Goal: Task Accomplishment & Management: Complete application form

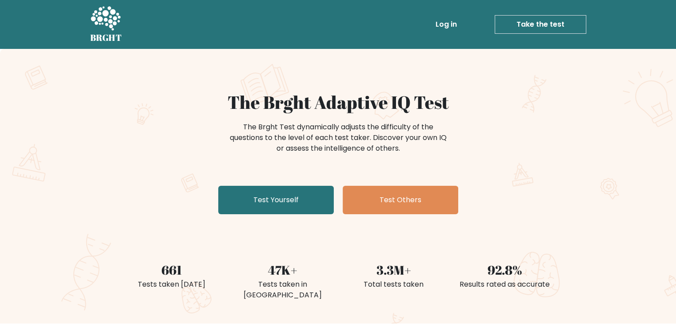
click at [308, 199] on link "Test Yourself" at bounding box center [276, 200] width 116 height 28
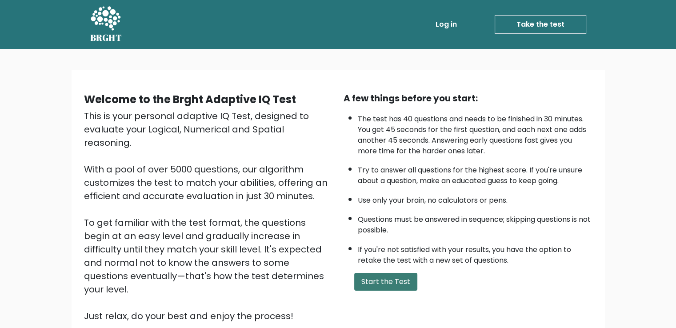
click at [379, 283] on button "Start the Test" at bounding box center [385, 282] width 63 height 18
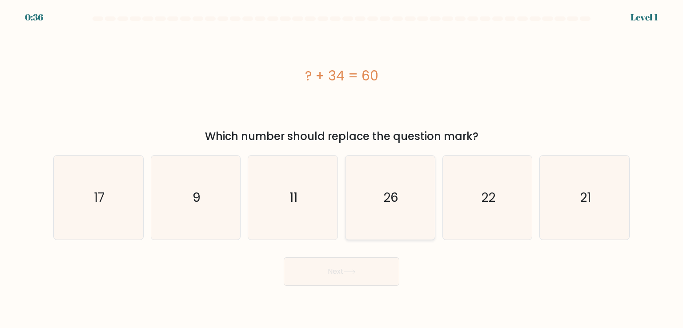
click at [382, 164] on icon "26" at bounding box center [390, 198] width 84 height 84
click at [342, 164] on input "d. 26" at bounding box center [341, 166] width 0 height 4
radio input "true"
click at [355, 276] on button "Next" at bounding box center [342, 271] width 116 height 28
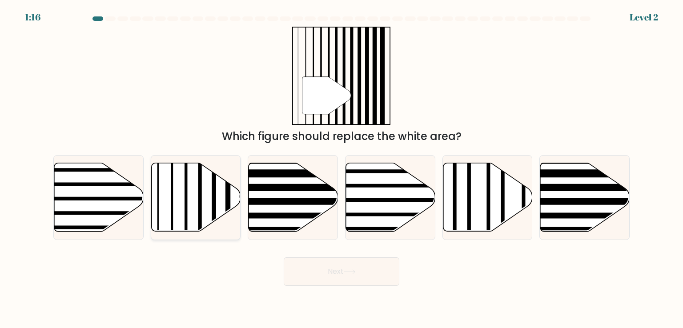
click at [194, 221] on icon at bounding box center [195, 197] width 89 height 68
click at [341, 168] on input "b." at bounding box center [341, 166] width 0 height 4
radio input "true"
click at [325, 282] on button "Next" at bounding box center [342, 271] width 116 height 28
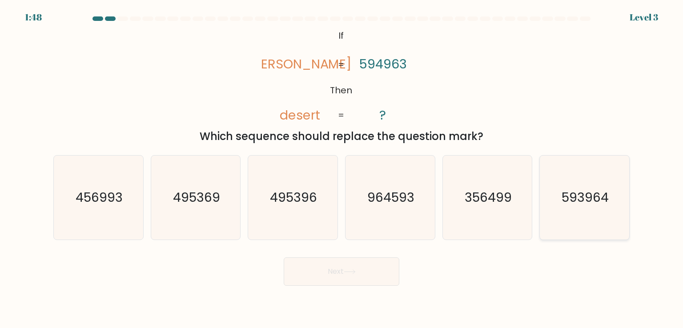
click at [561, 212] on icon "593964" at bounding box center [584, 198] width 84 height 84
click at [342, 168] on input "f. 593964" at bounding box center [341, 166] width 0 height 4
radio input "true"
click at [344, 276] on button "Next" at bounding box center [342, 271] width 116 height 28
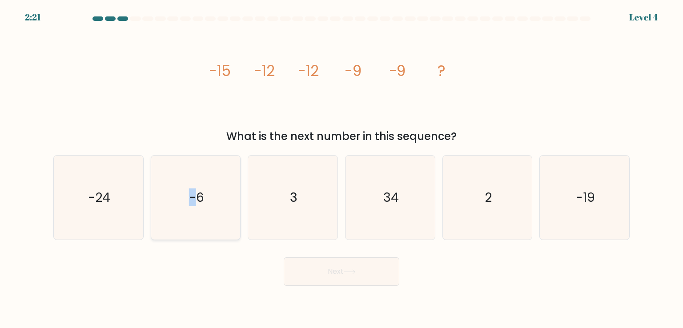
drag, startPoint x: 194, startPoint y: 236, endPoint x: 192, endPoint y: 207, distance: 29.4
click at [192, 207] on icon "-6" at bounding box center [196, 198] width 84 height 84
click at [341, 168] on input "b. -6" at bounding box center [341, 166] width 0 height 4
radio input "true"
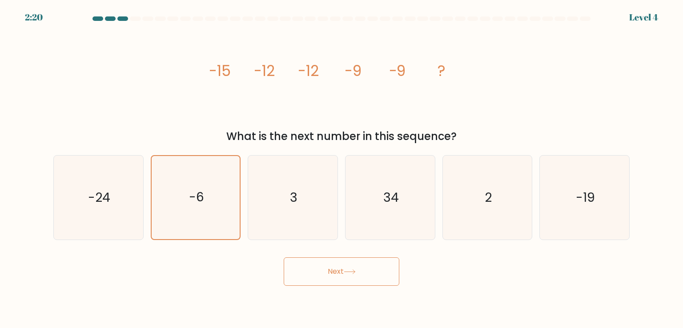
click at [343, 272] on button "Next" at bounding box center [342, 271] width 116 height 28
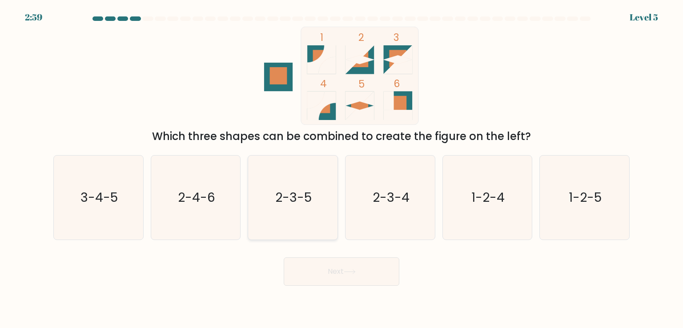
click at [279, 209] on icon "2-3-5" at bounding box center [293, 198] width 84 height 84
click at [341, 168] on input "c. 2-3-5" at bounding box center [341, 166] width 0 height 4
radio input "true"
click at [336, 267] on button "Next" at bounding box center [342, 271] width 116 height 28
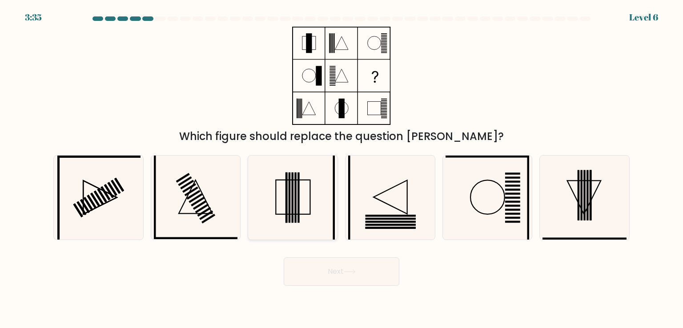
click at [301, 173] on icon at bounding box center [293, 198] width 84 height 84
click at [341, 168] on input "c." at bounding box center [341, 166] width 0 height 4
radio input "true"
click at [356, 270] on icon at bounding box center [350, 271] width 12 height 5
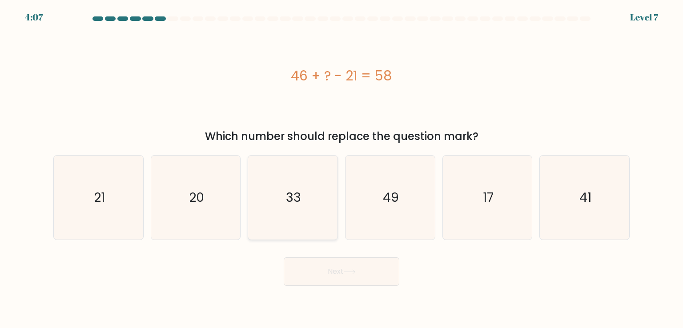
click at [300, 213] on icon "33" at bounding box center [293, 198] width 84 height 84
click at [341, 168] on input "c. 33" at bounding box center [341, 166] width 0 height 4
radio input "true"
click at [334, 260] on button "Next" at bounding box center [342, 271] width 116 height 28
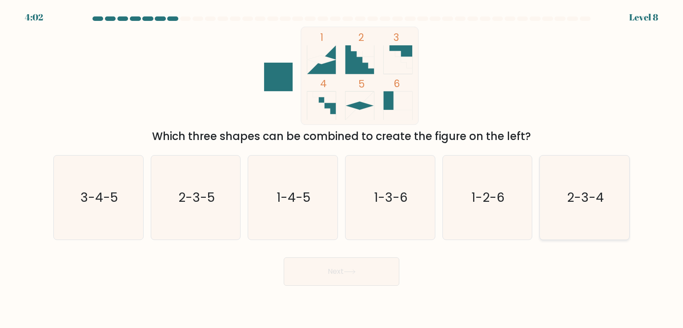
click at [575, 198] on text "2-3-4" at bounding box center [585, 197] width 37 height 18
click at [342, 168] on input "f. 2-3-4" at bounding box center [341, 166] width 0 height 4
radio input "true"
click at [315, 273] on button "Next" at bounding box center [342, 271] width 116 height 28
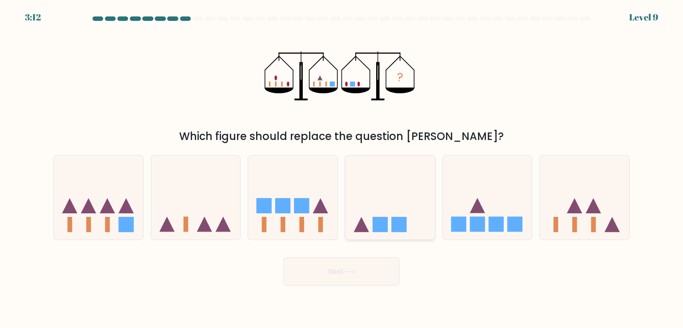
click at [401, 220] on rect at bounding box center [398, 224] width 15 height 15
click at [342, 168] on input "d." at bounding box center [341, 166] width 0 height 4
radio input "true"
click at [366, 273] on button "Next" at bounding box center [342, 271] width 116 height 28
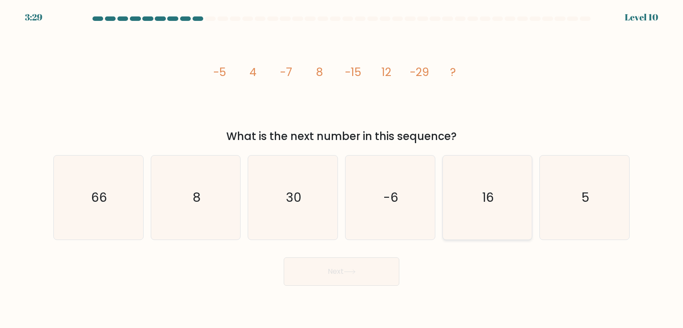
click at [497, 182] on icon "16" at bounding box center [487, 198] width 84 height 84
click at [342, 168] on input "e. 16" at bounding box center [341, 166] width 0 height 4
radio input "true"
click at [376, 272] on button "Next" at bounding box center [342, 271] width 116 height 28
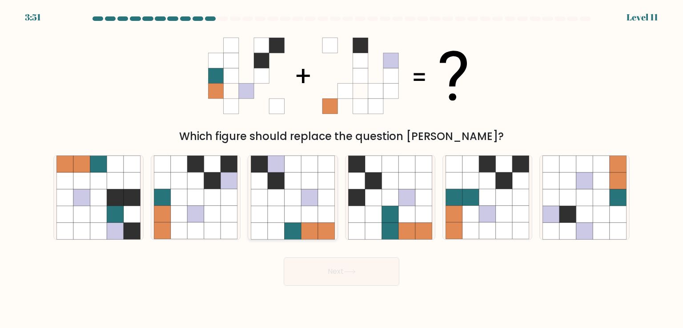
click at [277, 192] on icon at bounding box center [276, 197] width 17 height 17
click at [341, 168] on input "c." at bounding box center [341, 166] width 0 height 4
radio input "true"
click at [196, 228] on icon at bounding box center [195, 231] width 17 height 17
click at [341, 168] on input "b." at bounding box center [341, 166] width 0 height 4
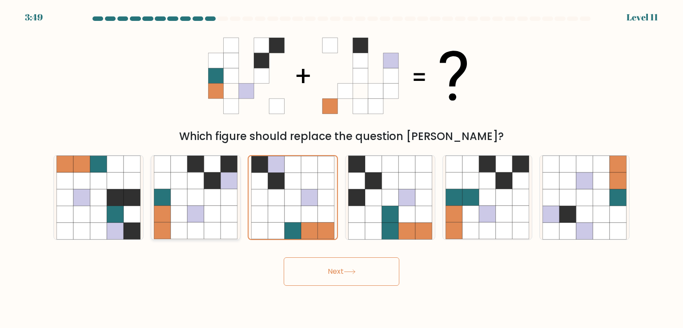
radio input "true"
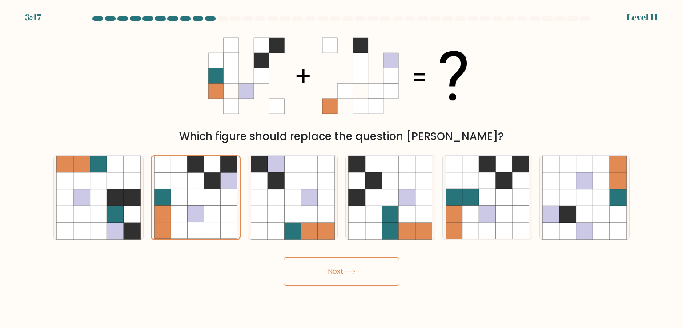
click at [329, 274] on button "Next" at bounding box center [342, 271] width 116 height 28
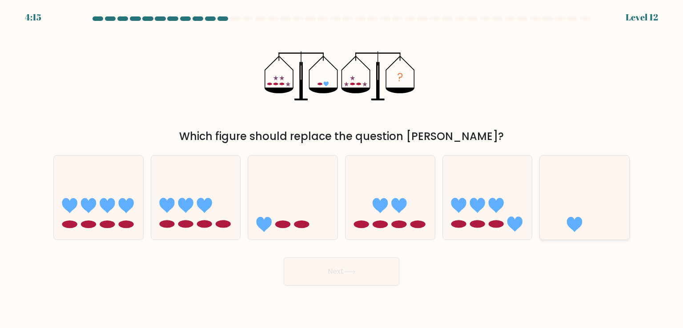
click at [594, 232] on icon at bounding box center [583, 197] width 89 height 74
click at [342, 168] on input "f." at bounding box center [341, 166] width 0 height 4
radio input "true"
click at [378, 278] on button "Next" at bounding box center [342, 271] width 116 height 28
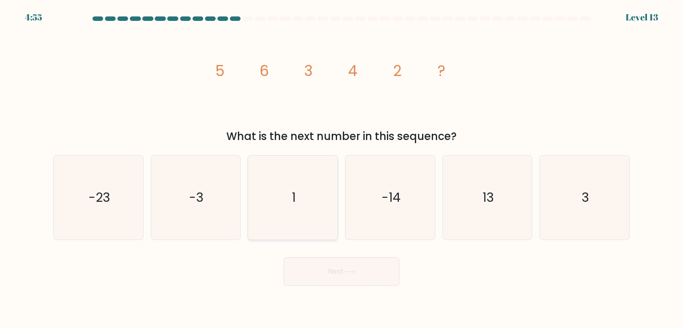
click at [314, 216] on icon "1" at bounding box center [293, 198] width 84 height 84
click at [341, 168] on input "c. 1" at bounding box center [341, 166] width 0 height 4
radio input "true"
click at [363, 265] on button "Next" at bounding box center [342, 271] width 116 height 28
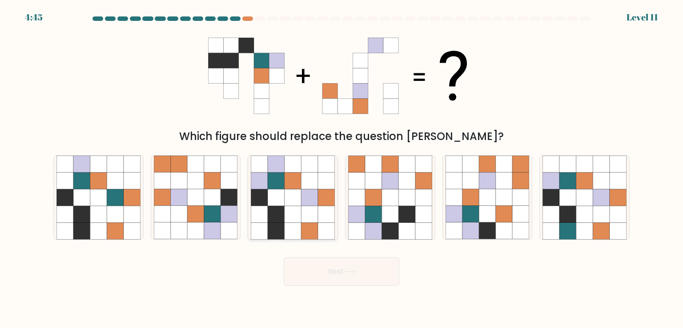
click at [300, 206] on icon at bounding box center [292, 214] width 17 height 17
click at [341, 168] on input "c." at bounding box center [341, 166] width 0 height 4
radio input "true"
click at [330, 272] on button "Next" at bounding box center [342, 271] width 116 height 28
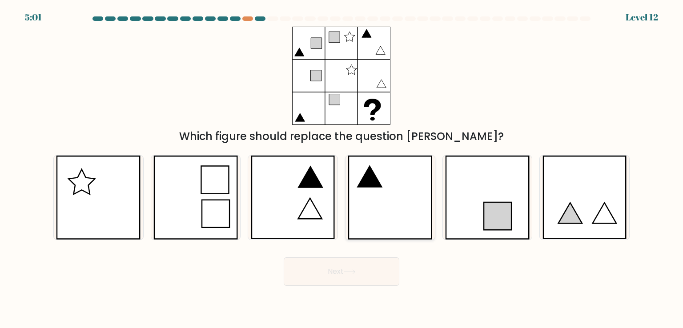
click at [388, 205] on icon at bounding box center [390, 198] width 84 height 84
click at [342, 168] on input "d." at bounding box center [341, 166] width 0 height 4
radio input "true"
click at [334, 275] on button "Next" at bounding box center [342, 271] width 116 height 28
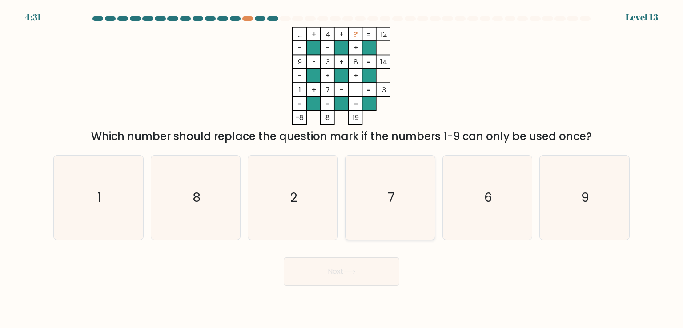
click at [377, 219] on icon "7" at bounding box center [390, 198] width 84 height 84
click at [342, 168] on input "d. 7" at bounding box center [341, 166] width 0 height 4
radio input "true"
click at [359, 276] on button "Next" at bounding box center [342, 271] width 116 height 28
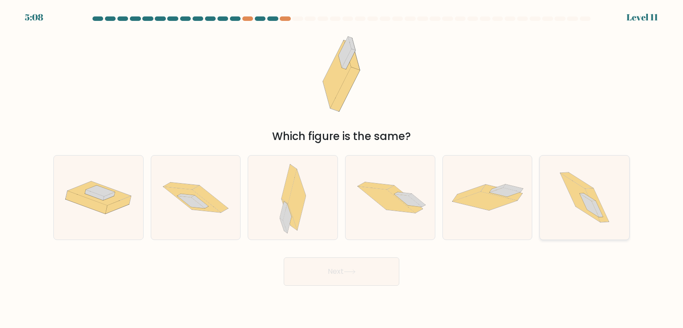
click at [552, 209] on icon at bounding box center [584, 198] width 74 height 84
click at [342, 168] on input "f." at bounding box center [341, 166] width 0 height 4
radio input "true"
click at [353, 281] on button "Next" at bounding box center [342, 271] width 116 height 28
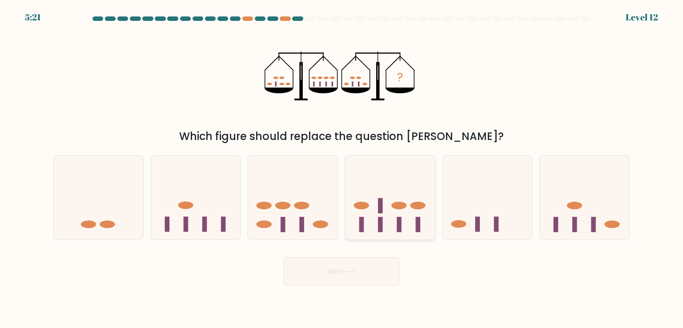
click at [389, 210] on icon at bounding box center [389, 197] width 89 height 74
click at [342, 168] on input "d." at bounding box center [341, 166] width 0 height 4
radio input "true"
click at [377, 268] on button "Next" at bounding box center [342, 271] width 116 height 28
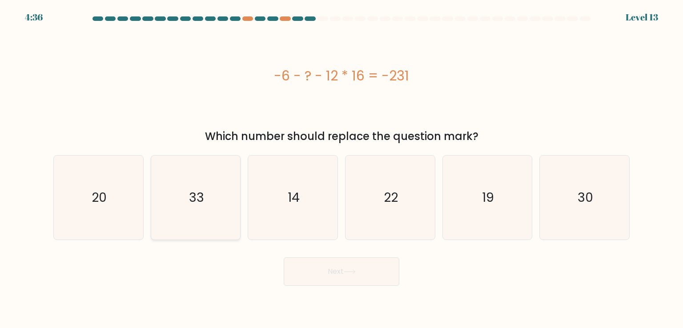
click at [222, 217] on icon "33" at bounding box center [196, 198] width 84 height 84
click at [341, 168] on input "b. 33" at bounding box center [341, 166] width 0 height 4
radio input "true"
click at [333, 267] on button "Next" at bounding box center [342, 271] width 116 height 28
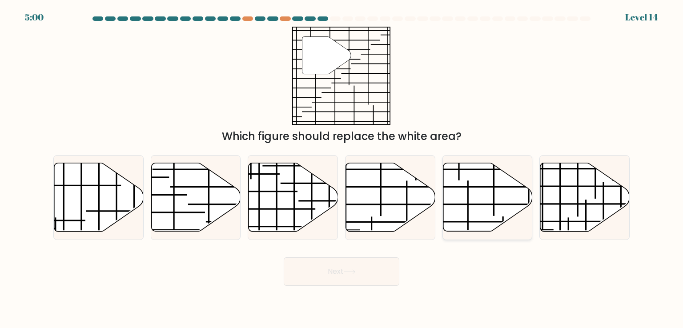
click at [479, 211] on icon at bounding box center [487, 197] width 89 height 68
click at [342, 168] on input "e." at bounding box center [341, 166] width 0 height 4
radio input "true"
click at [369, 264] on button "Next" at bounding box center [342, 271] width 116 height 28
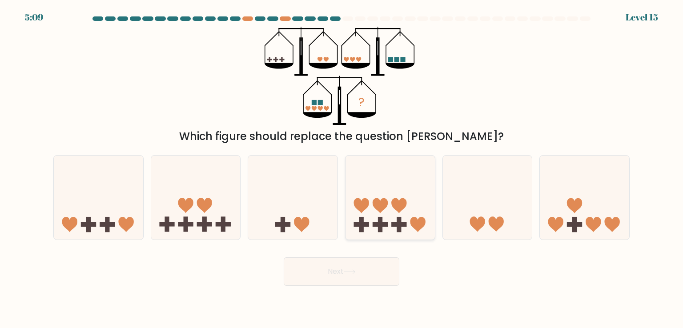
click at [376, 183] on icon at bounding box center [389, 197] width 89 height 74
click at [342, 168] on input "d." at bounding box center [341, 166] width 0 height 4
radio input "true"
click at [370, 272] on button "Next" at bounding box center [342, 271] width 116 height 28
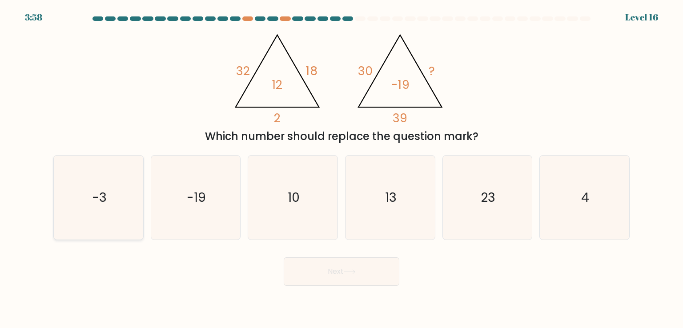
click at [94, 203] on text "-3" at bounding box center [99, 197] width 15 height 18
click at [341, 168] on input "a. -3" at bounding box center [341, 166] width 0 height 4
radio input "true"
click at [321, 274] on button "Next" at bounding box center [342, 271] width 116 height 28
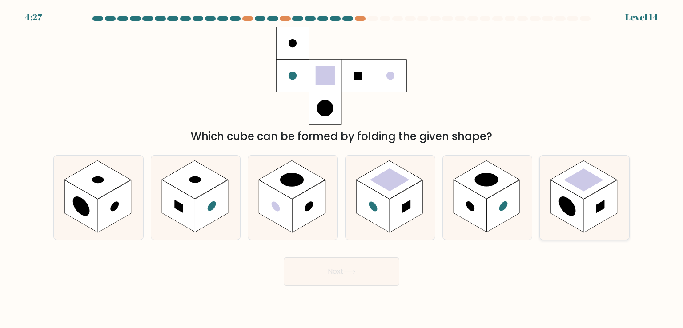
click at [590, 240] on div at bounding box center [584, 197] width 90 height 84
click at [342, 168] on input "f." at bounding box center [341, 166] width 0 height 4
radio input "true"
click at [372, 278] on button "Next" at bounding box center [342, 271] width 116 height 28
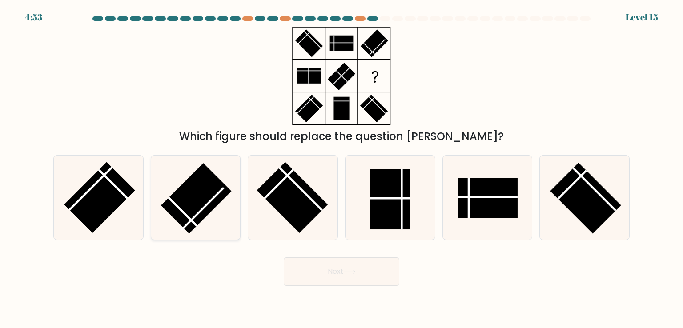
click at [221, 200] on rect at bounding box center [196, 198] width 71 height 71
click at [341, 168] on input "b." at bounding box center [341, 166] width 0 height 4
radio input "true"
click at [335, 272] on button "Next" at bounding box center [342, 271] width 116 height 28
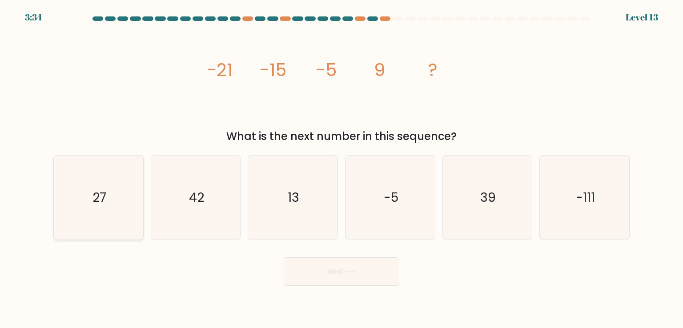
click at [104, 222] on icon "27" at bounding box center [98, 198] width 84 height 84
click at [341, 168] on input "a. 27" at bounding box center [341, 166] width 0 height 4
radio input "true"
click at [327, 268] on button "Next" at bounding box center [342, 271] width 116 height 28
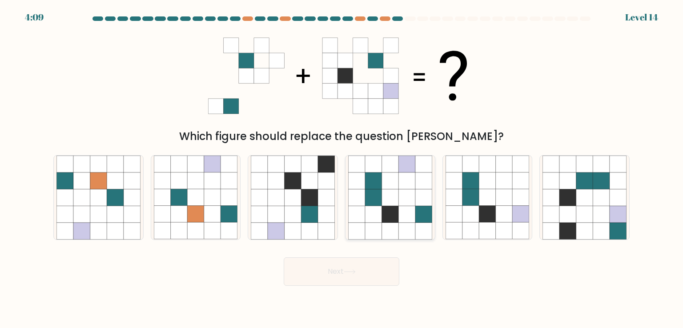
click at [373, 202] on icon at bounding box center [373, 197] width 17 height 17
click at [342, 168] on input "d." at bounding box center [341, 166] width 0 height 4
radio input "true"
click at [363, 270] on button "Next" at bounding box center [342, 271] width 116 height 28
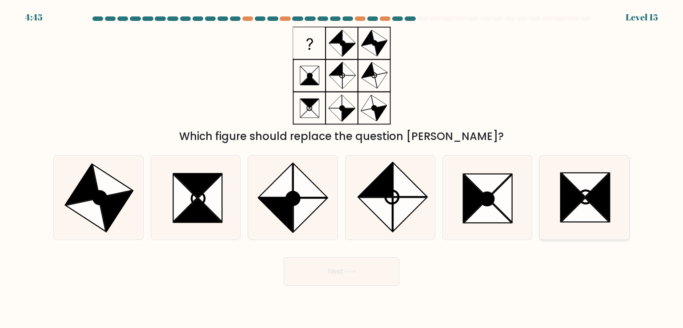
click at [578, 180] on icon at bounding box center [585, 185] width 48 height 24
click at [342, 168] on input "f." at bounding box center [341, 166] width 0 height 4
radio input "true"
click at [192, 202] on icon at bounding box center [198, 198] width 13 height 13
click at [341, 168] on input "b." at bounding box center [341, 166] width 0 height 4
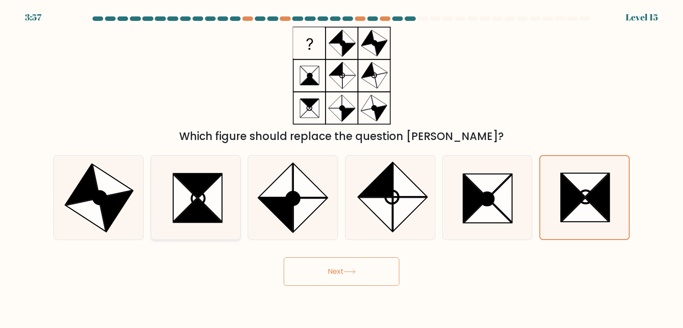
radio input "true"
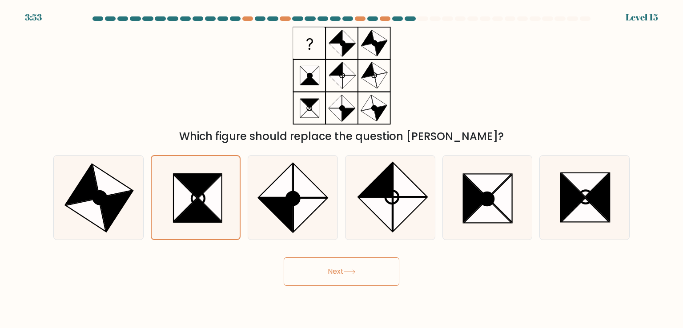
click at [329, 268] on button "Next" at bounding box center [342, 271] width 116 height 28
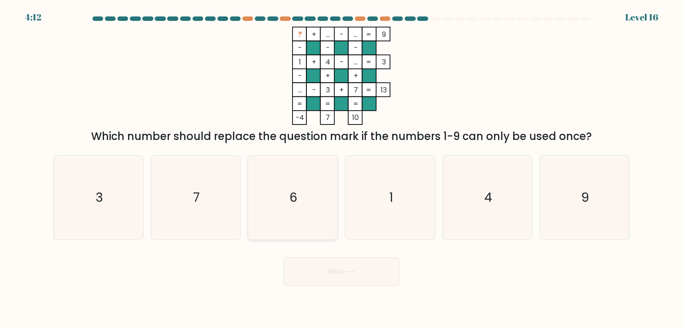
click at [304, 214] on icon "6" at bounding box center [293, 198] width 84 height 84
click at [341, 168] on input "c. 6" at bounding box center [341, 166] width 0 height 4
radio input "true"
click at [368, 268] on button "Next" at bounding box center [342, 271] width 116 height 28
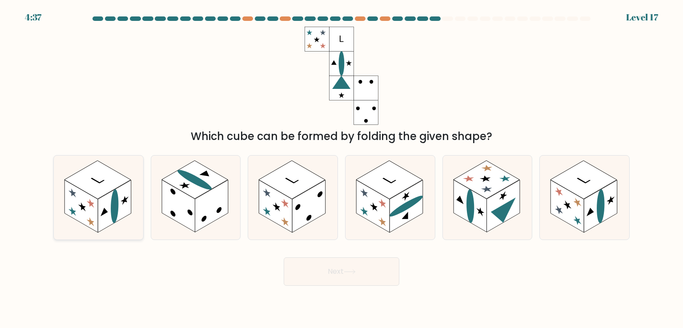
click at [109, 208] on rect at bounding box center [114, 206] width 33 height 52
click at [341, 168] on input "a." at bounding box center [341, 166] width 0 height 4
radio input "true"
click at [346, 255] on div "Next" at bounding box center [341, 268] width 587 height 35
click at [347, 264] on button "Next" at bounding box center [342, 271] width 116 height 28
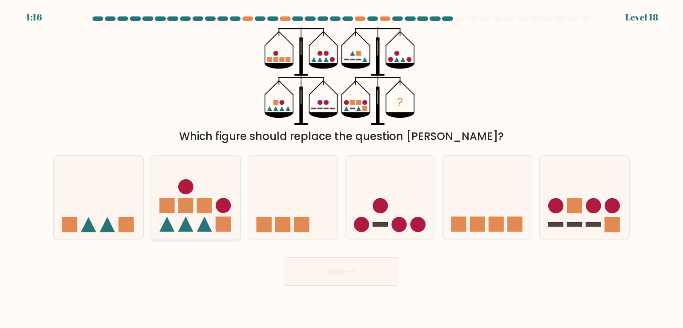
click at [195, 200] on icon at bounding box center [195, 197] width 89 height 74
click at [341, 168] on input "b." at bounding box center [341, 166] width 0 height 4
radio input "true"
click at [567, 209] on rect at bounding box center [574, 205] width 15 height 15
click at [342, 168] on input "f." at bounding box center [341, 166] width 0 height 4
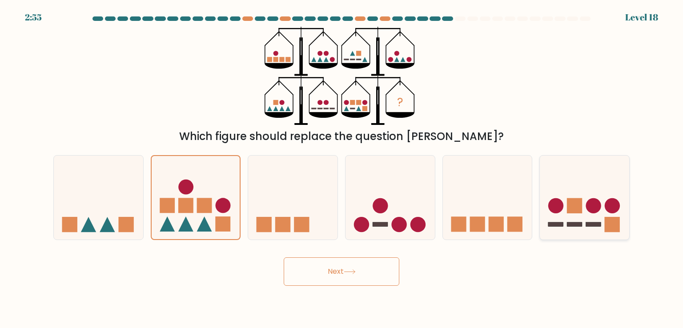
radio input "true"
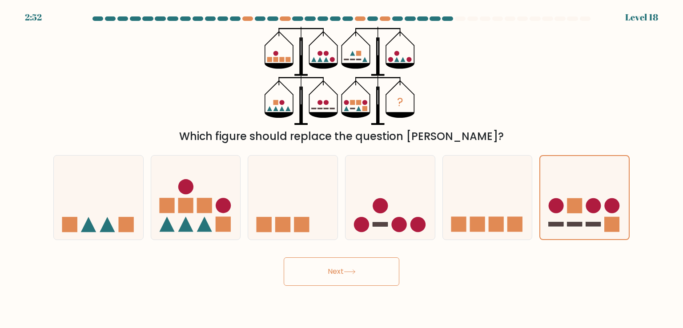
click at [345, 279] on button "Next" at bounding box center [342, 271] width 116 height 28
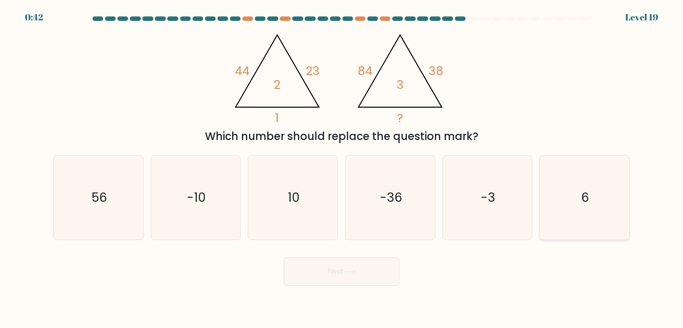
click at [575, 216] on icon "6" at bounding box center [584, 198] width 84 height 84
click at [342, 168] on input "f. 6" at bounding box center [341, 166] width 0 height 4
radio input "true"
click at [351, 271] on icon at bounding box center [350, 271] width 12 height 5
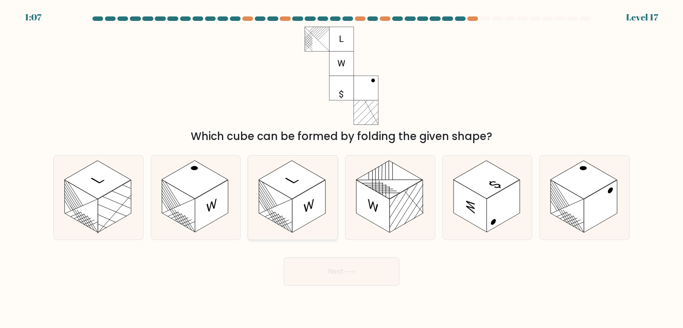
click at [306, 184] on rect at bounding box center [292, 180] width 66 height 38
click at [341, 168] on input "c." at bounding box center [341, 166] width 0 height 4
radio input "true"
click at [321, 276] on button "Next" at bounding box center [342, 271] width 116 height 28
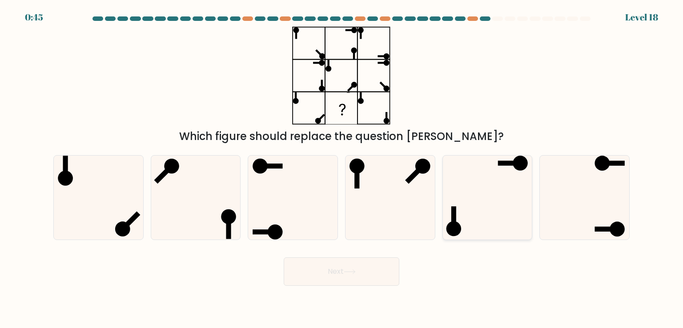
click at [510, 199] on icon at bounding box center [487, 198] width 84 height 84
click at [342, 168] on input "e." at bounding box center [341, 166] width 0 height 4
radio input "true"
click at [352, 267] on button "Next" at bounding box center [342, 271] width 116 height 28
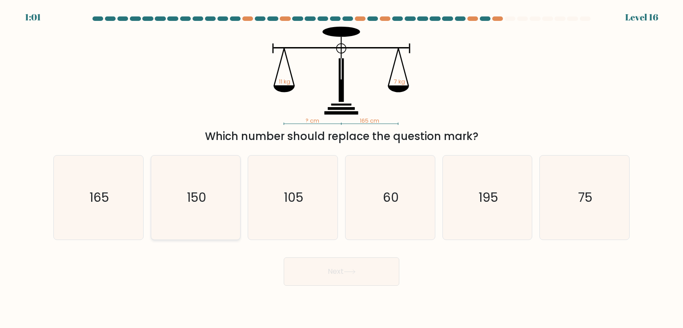
click at [219, 191] on icon "150" at bounding box center [196, 198] width 84 height 84
click at [341, 168] on input "b. 150" at bounding box center [341, 166] width 0 height 4
radio input "true"
click at [348, 278] on button "Next" at bounding box center [342, 271] width 116 height 28
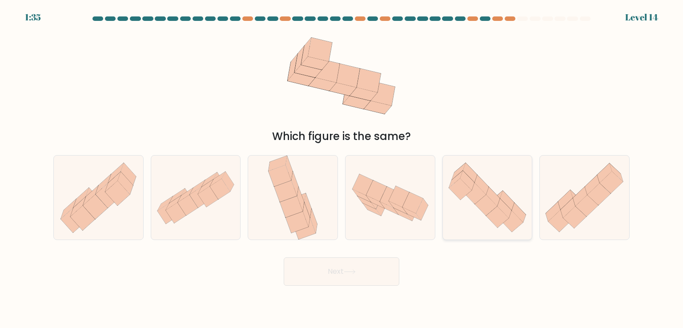
click at [525, 225] on icon at bounding box center [487, 197] width 89 height 77
click at [342, 168] on input "e." at bounding box center [341, 166] width 0 height 4
radio input "true"
click at [353, 270] on icon at bounding box center [350, 271] width 12 height 5
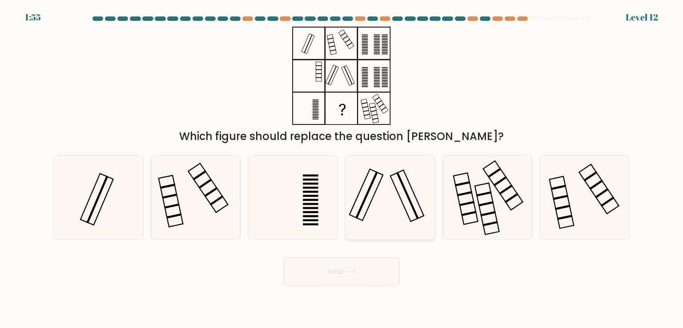
click at [370, 183] on icon at bounding box center [390, 198] width 84 height 84
click at [342, 168] on input "d." at bounding box center [341, 166] width 0 height 4
radio input "true"
click at [345, 280] on button "Next" at bounding box center [342, 271] width 116 height 28
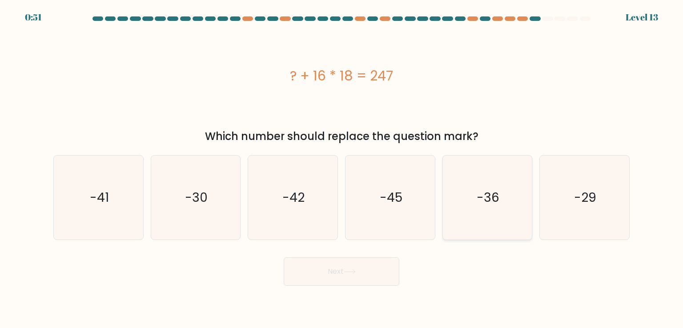
click at [461, 218] on icon "-36" at bounding box center [487, 198] width 84 height 84
click at [342, 168] on input "e. -36" at bounding box center [341, 166] width 0 height 4
radio input "true"
click at [358, 283] on button "Next" at bounding box center [342, 271] width 116 height 28
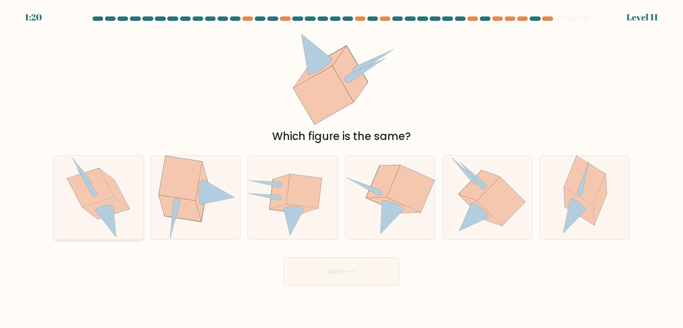
click at [112, 214] on icon at bounding box center [106, 222] width 21 height 31
click at [341, 168] on input "a." at bounding box center [341, 166] width 0 height 4
radio input "true"
click at [318, 269] on button "Next" at bounding box center [342, 271] width 116 height 28
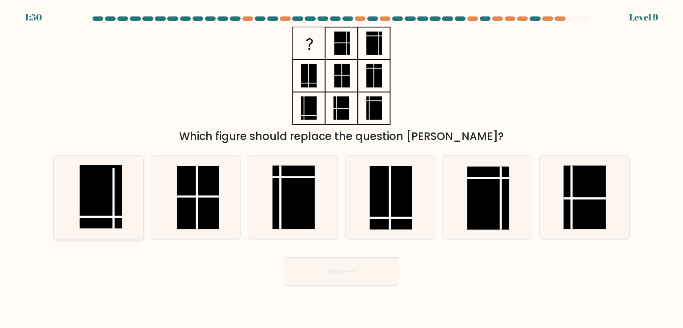
click at [119, 221] on rect at bounding box center [101, 196] width 42 height 63
click at [341, 168] on input "a." at bounding box center [341, 166] width 0 height 4
radio input "true"
click at [348, 271] on icon at bounding box center [350, 271] width 12 height 5
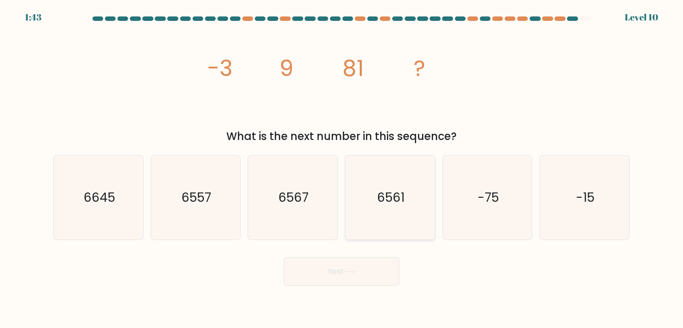
click at [408, 192] on icon "6561" at bounding box center [390, 198] width 84 height 84
click at [342, 168] on input "d. 6561" at bounding box center [341, 166] width 0 height 4
radio input "true"
click at [357, 276] on button "Next" at bounding box center [342, 271] width 116 height 28
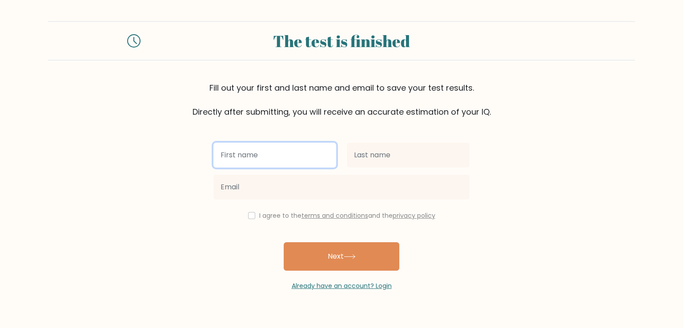
click at [251, 157] on input "text" at bounding box center [274, 155] width 123 height 25
type input "diamond"
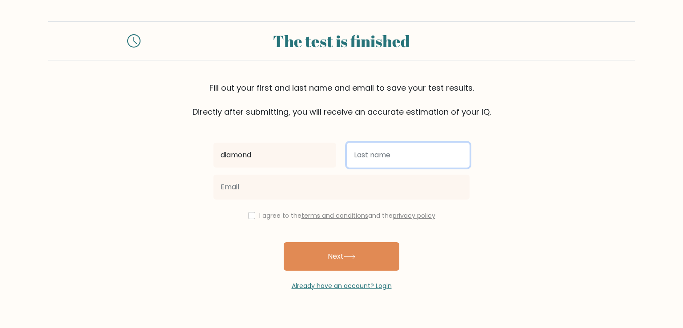
click at [386, 152] on input "text" at bounding box center [408, 155] width 123 height 25
type input "seven"
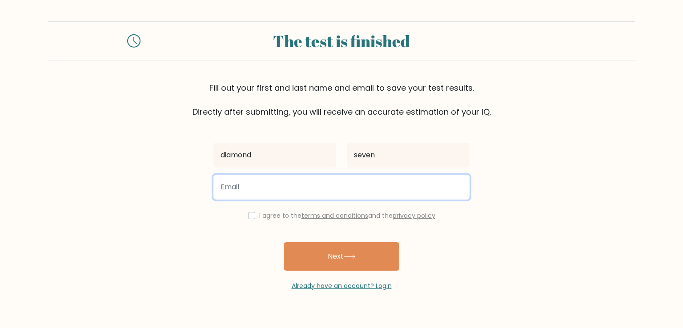
click at [348, 182] on input "email" at bounding box center [341, 187] width 256 height 25
type input "d"
type input "Ayanokojikiyotaka@gmail.com"
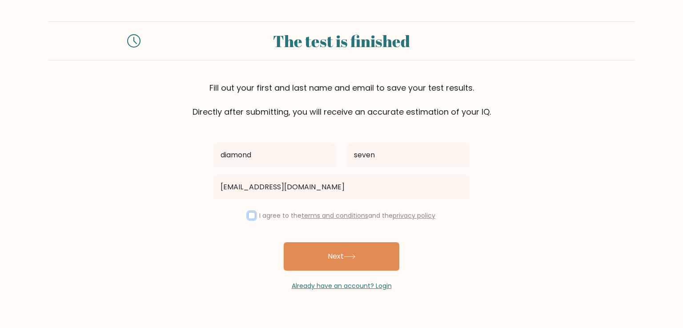
click at [252, 216] on input "checkbox" at bounding box center [251, 215] width 7 height 7
checkbox input "true"
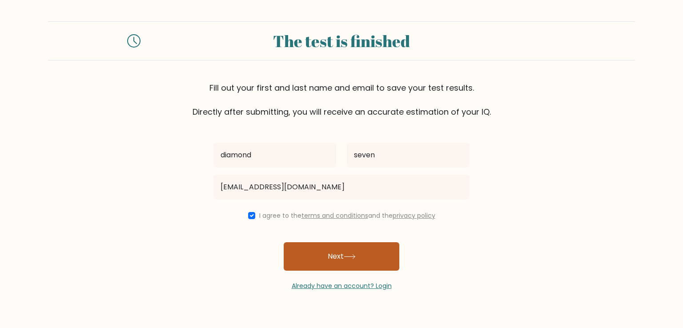
click at [339, 258] on button "Next" at bounding box center [342, 256] width 116 height 28
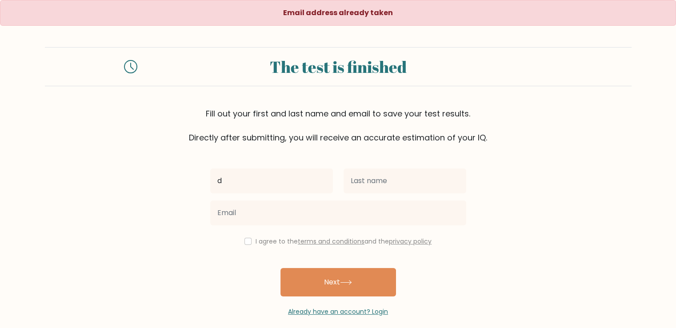
type input "diamond"
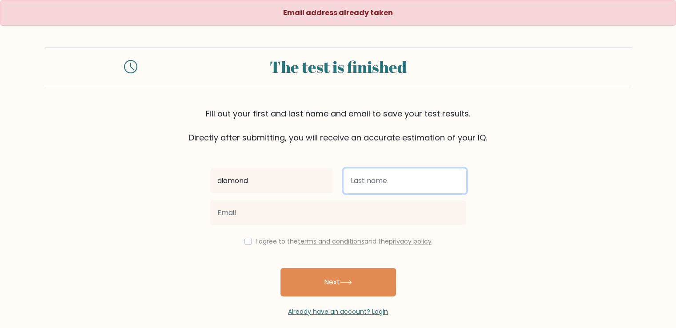
click at [379, 180] on input "text" at bounding box center [405, 180] width 123 height 25
type input "seven"
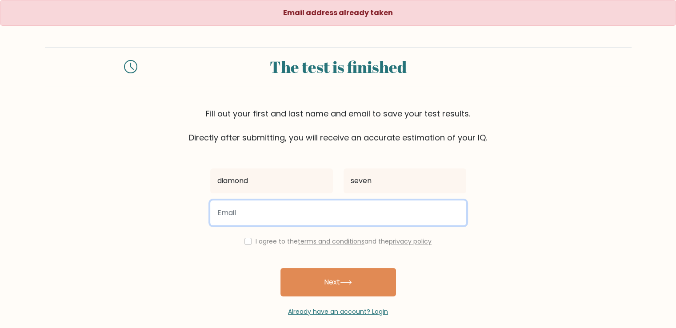
click at [357, 212] on input "email" at bounding box center [338, 212] width 256 height 25
type input "diamondseven7@gmail.com"
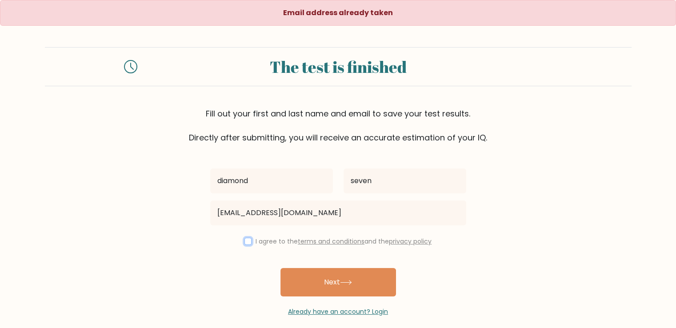
click at [244, 242] on input "checkbox" at bounding box center [247, 241] width 7 height 7
checkbox input "true"
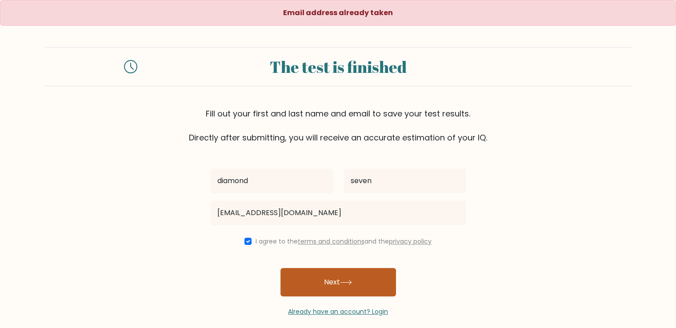
click at [332, 280] on button "Next" at bounding box center [338, 282] width 116 height 28
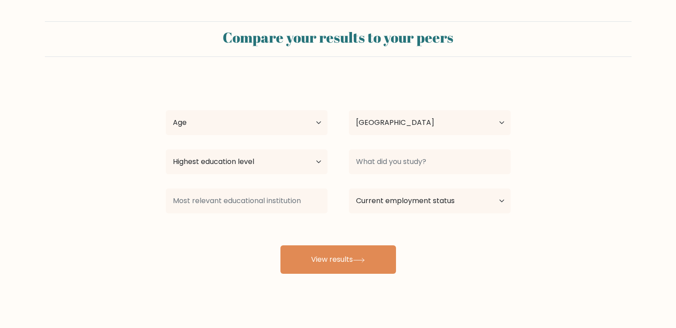
select select "MA"
click at [270, 123] on select "Age Under 18 years old 18-24 years old 25-34 years old 35-44 years old 45-54 ye…" at bounding box center [247, 122] width 162 height 25
select select "18_24"
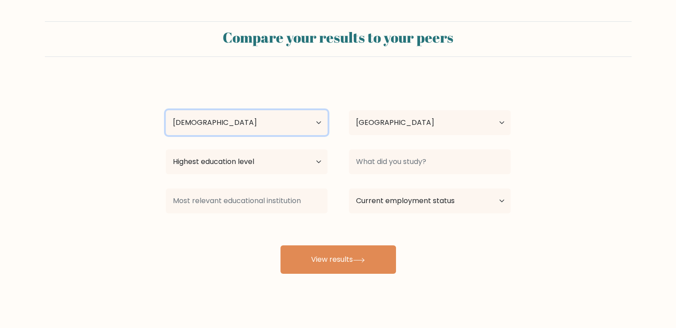
click at [166, 110] on select "Age Under 18 years old 18-24 years old 25-34 years old 35-44 years old 45-54 ye…" at bounding box center [247, 122] width 162 height 25
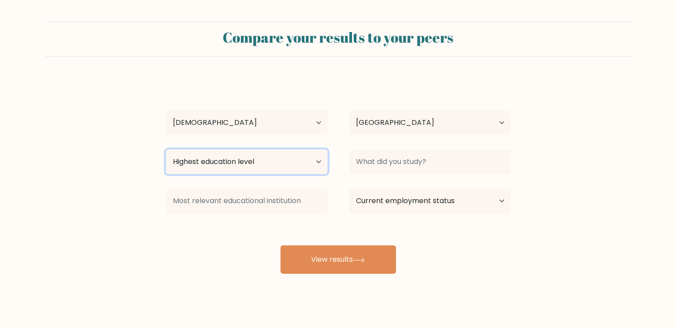
click at [281, 162] on select "Highest education level No schooling Primary Lower Secondary Upper Secondary Oc…" at bounding box center [247, 161] width 162 height 25
select select "upper_secondary"
click at [166, 149] on select "Highest education level No schooling Primary Lower Secondary Upper Secondary Oc…" at bounding box center [247, 161] width 162 height 25
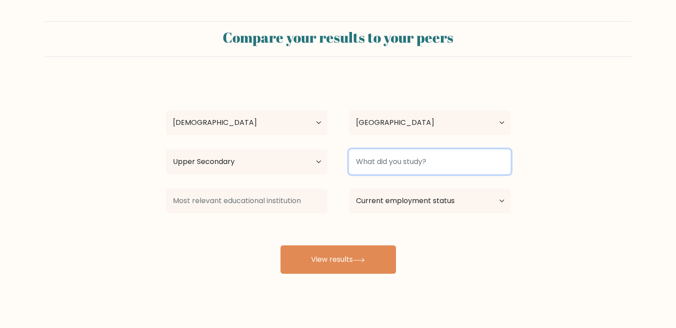
click at [387, 166] on input at bounding box center [430, 161] width 162 height 25
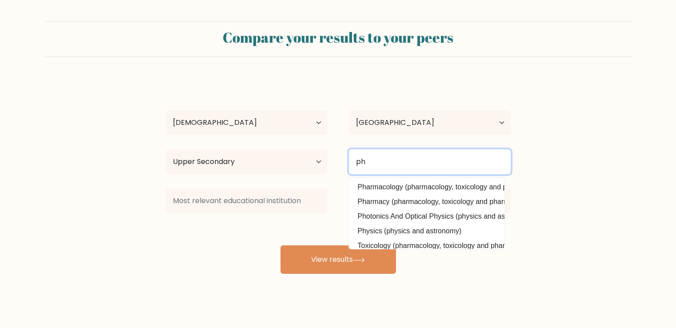
type input "p"
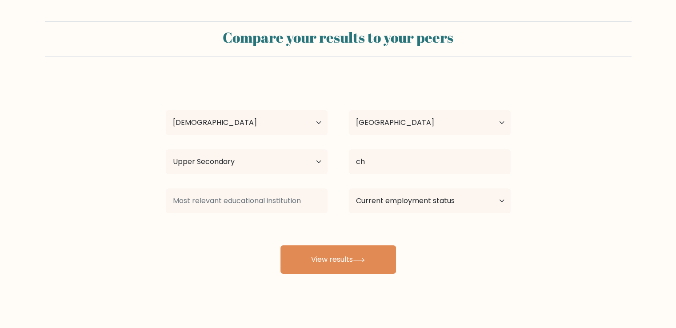
click at [392, 188] on div "diamond seven Age Under 18 years old 18-24 years old 25-34 years old 35-44 year…" at bounding box center [338, 176] width 356 height 196
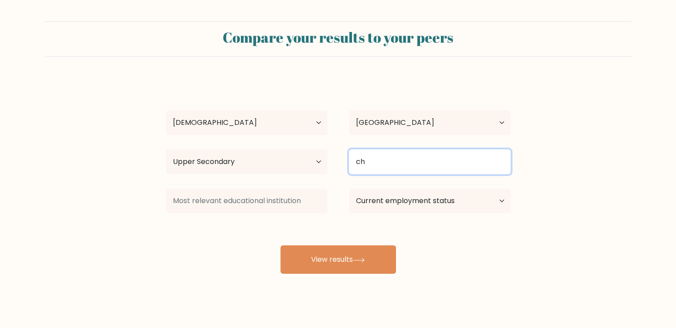
click at [398, 165] on input "ch" at bounding box center [430, 161] width 162 height 25
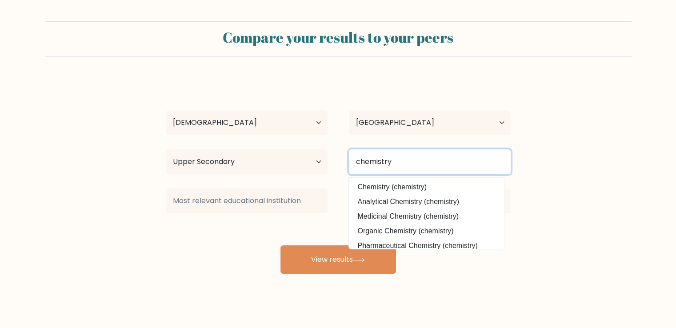
type input "chemistry"
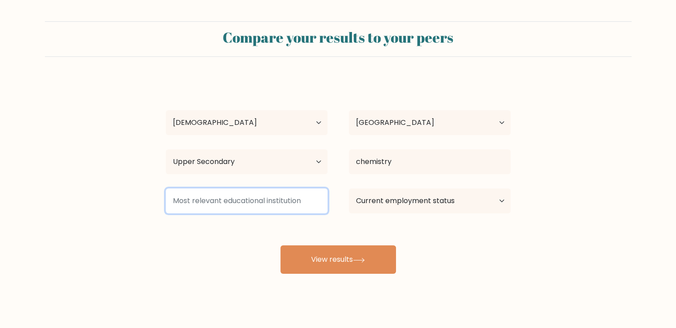
click at [277, 209] on input at bounding box center [247, 200] width 162 height 25
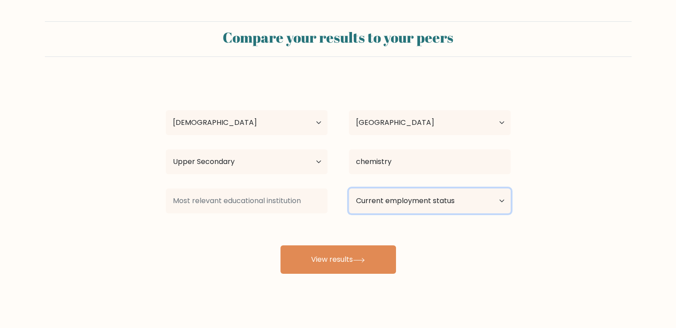
click at [371, 200] on select "Current employment status Employed Student Retired Other / prefer not to answer" at bounding box center [430, 200] width 162 height 25
select select "student"
click at [349, 188] on select "Current employment status Employed Student Retired Other / prefer not to answer" at bounding box center [430, 200] width 162 height 25
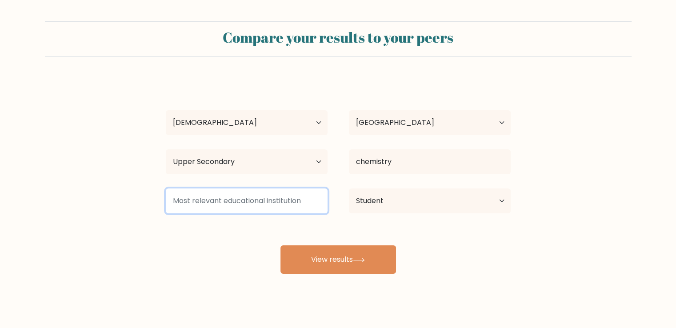
click at [295, 198] on input at bounding box center [247, 200] width 162 height 25
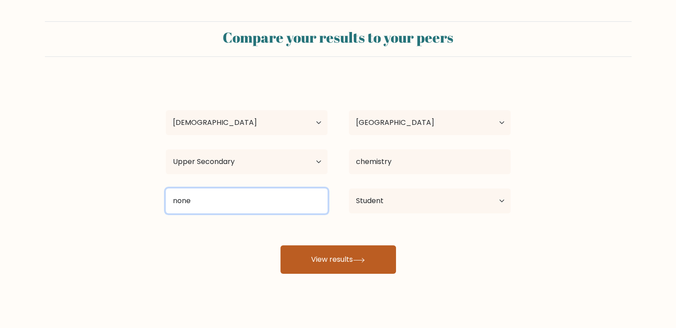
type input "none"
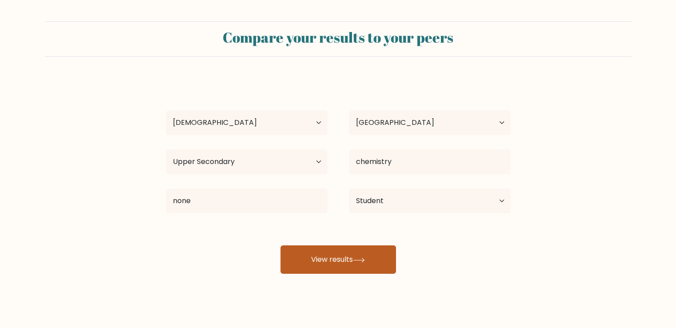
click at [332, 263] on button "View results" at bounding box center [338, 259] width 116 height 28
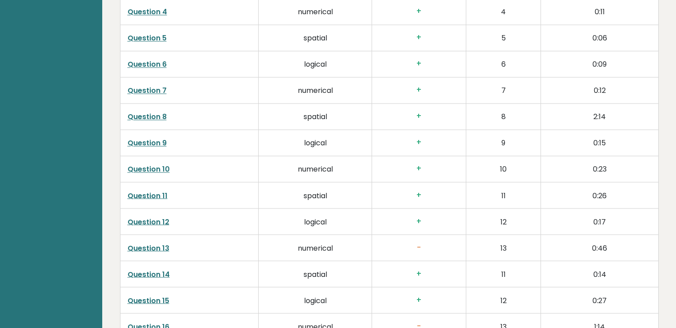
scroll to position [1505, 0]
click at [159, 245] on link "Question 13" at bounding box center [149, 247] width 42 height 10
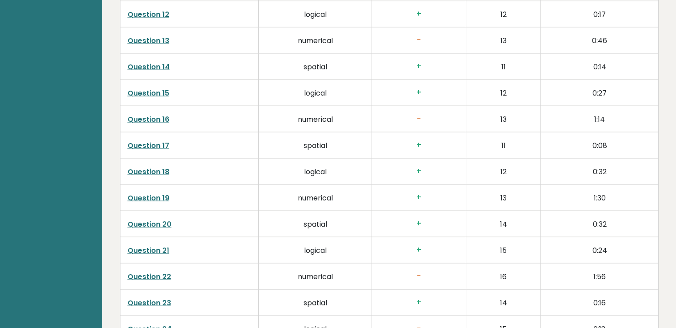
scroll to position [1711, 0]
click at [162, 273] on link "Question 22" at bounding box center [150, 277] width 44 height 10
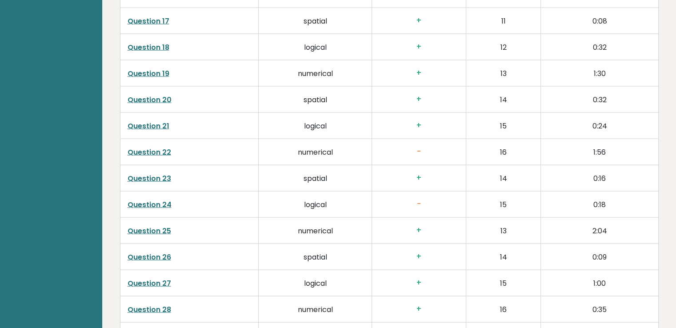
scroll to position [1839, 0]
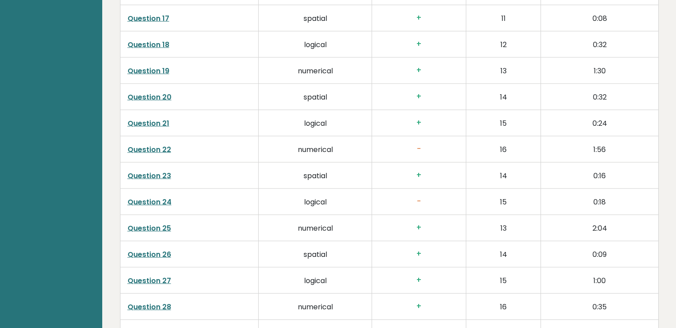
click at [151, 202] on link "Question 24" at bounding box center [150, 202] width 44 height 10
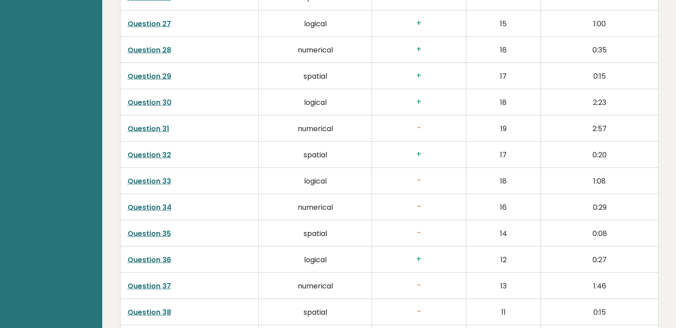
click at [164, 103] on link "Question 30" at bounding box center [150, 102] width 44 height 10
click at [164, 205] on link "Question 34" at bounding box center [150, 207] width 44 height 10
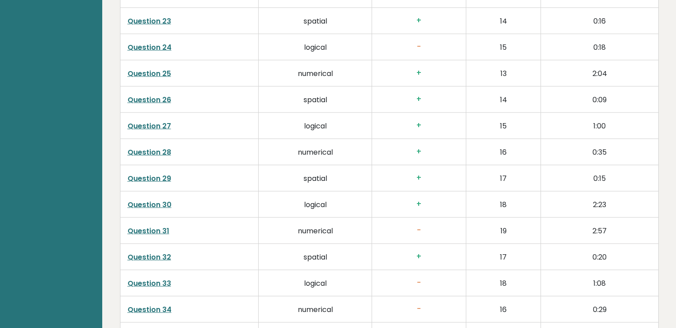
scroll to position [1989, 0]
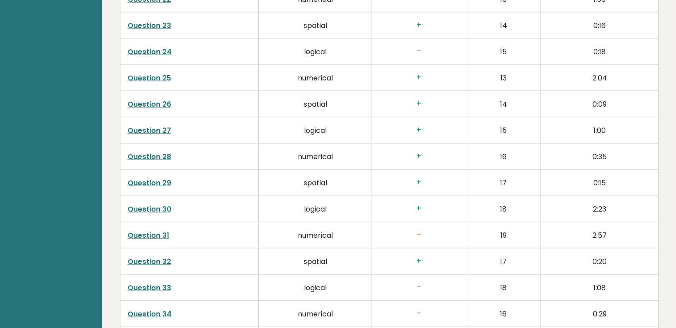
click at [163, 208] on link "Question 30" at bounding box center [150, 209] width 44 height 10
click at [166, 208] on link "Question 30" at bounding box center [150, 209] width 44 height 10
click at [159, 234] on link "Question 31" at bounding box center [149, 235] width 42 height 10
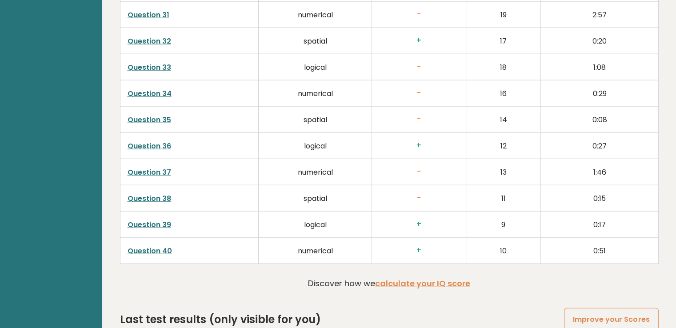
scroll to position [2209, 0]
click at [163, 194] on link "Question 38" at bounding box center [150, 198] width 44 height 10
click at [420, 284] on p "Discover how we calculate your IQ score" at bounding box center [389, 283] width 162 height 12
click at [427, 280] on link "calculate your IQ score" at bounding box center [422, 283] width 95 height 11
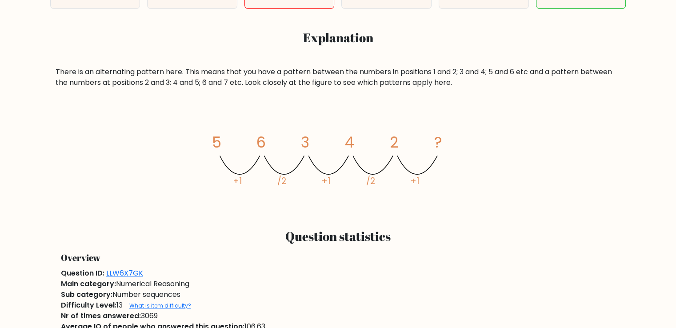
scroll to position [375, 0]
click at [142, 307] on link "What is item difficulty?" at bounding box center [160, 306] width 62 height 8
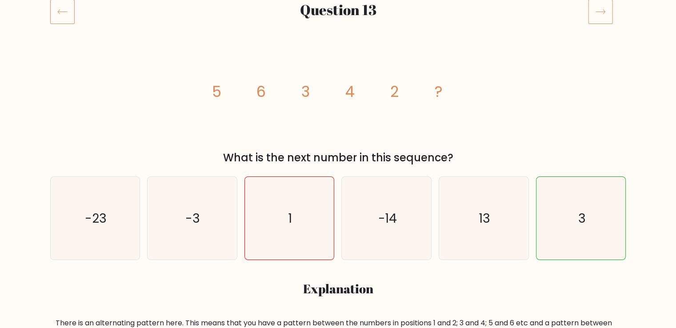
scroll to position [0, 0]
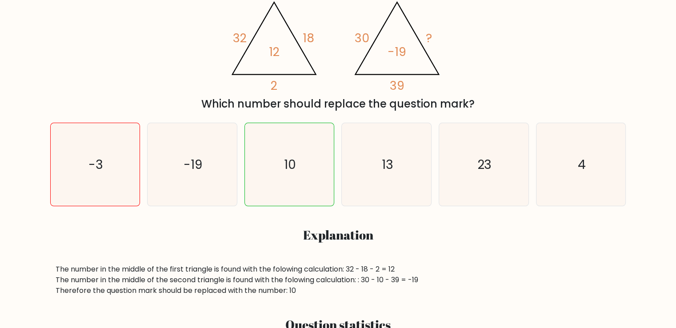
scroll to position [178, 0]
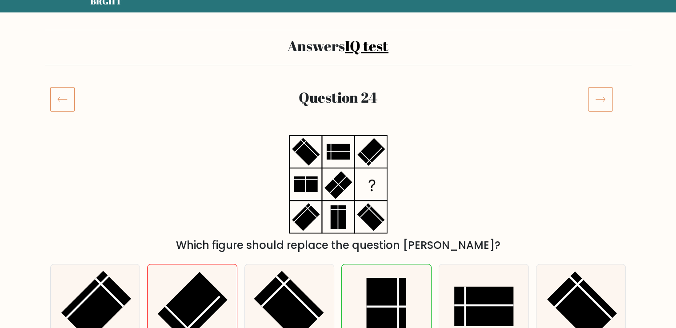
scroll to position [36, 0]
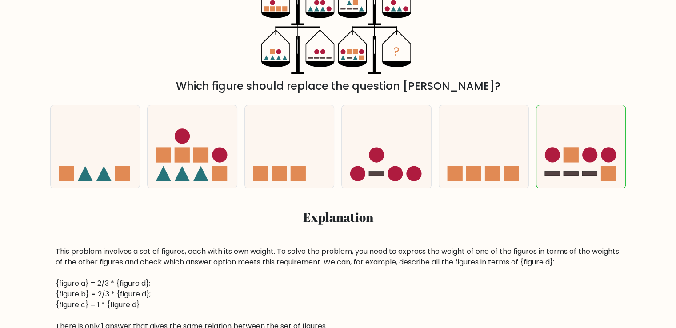
scroll to position [192, 0]
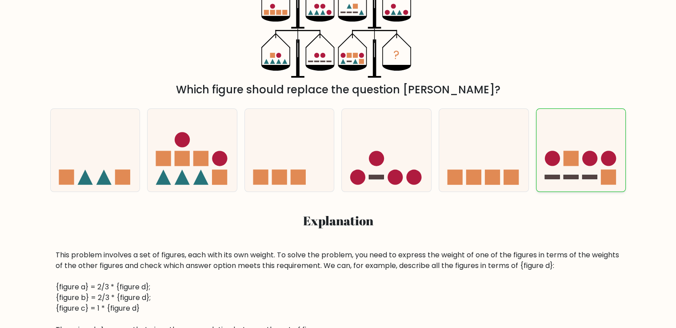
click at [575, 155] on rect at bounding box center [570, 158] width 15 height 15
radio input "true"
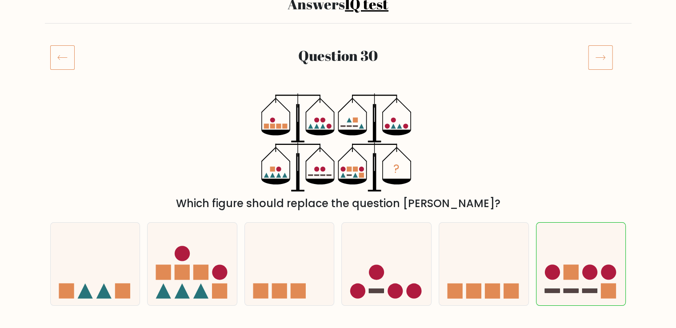
scroll to position [101, 0]
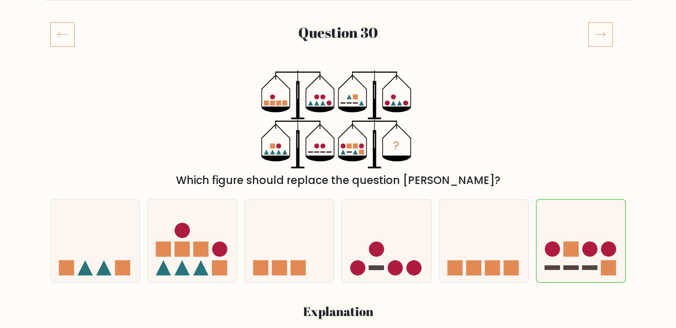
click at [370, 222] on icon at bounding box center [386, 241] width 89 height 74
click at [339, 67] on input "d." at bounding box center [338, 65] width 0 height 4
radio input "true"
click at [559, 220] on icon at bounding box center [580, 241] width 89 height 74
click at [339, 67] on input "f." at bounding box center [338, 65] width 0 height 4
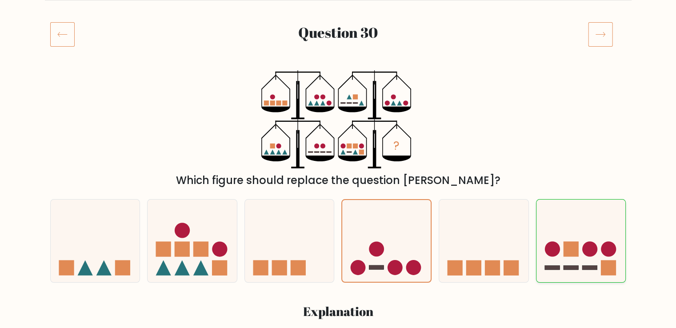
radio input "true"
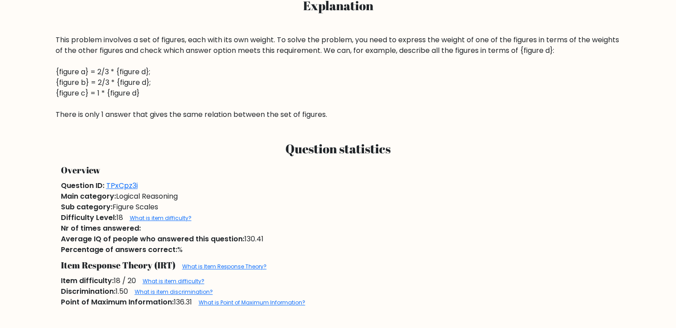
scroll to position [407, 0]
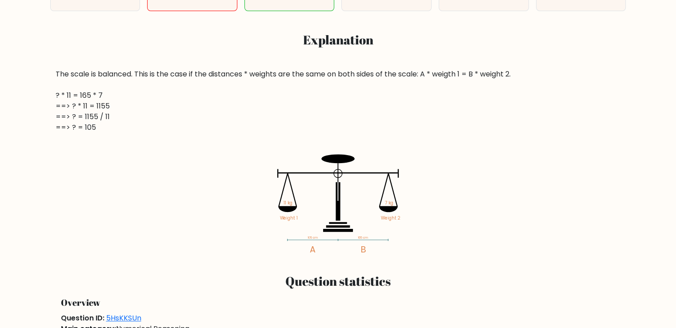
scroll to position [372, 0]
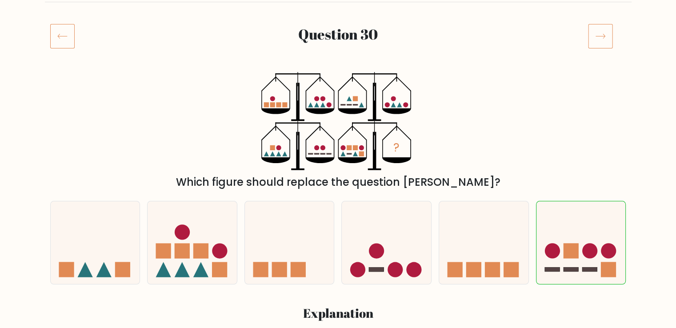
scroll to position [94, 0]
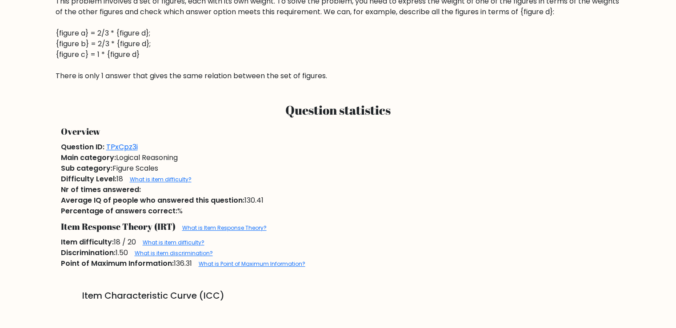
scroll to position [444, 0]
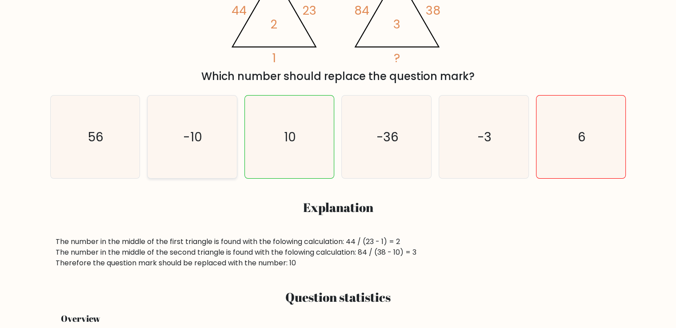
scroll to position [204, 0]
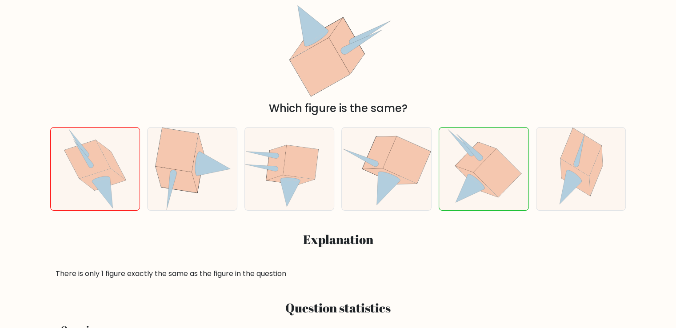
scroll to position [172, 0]
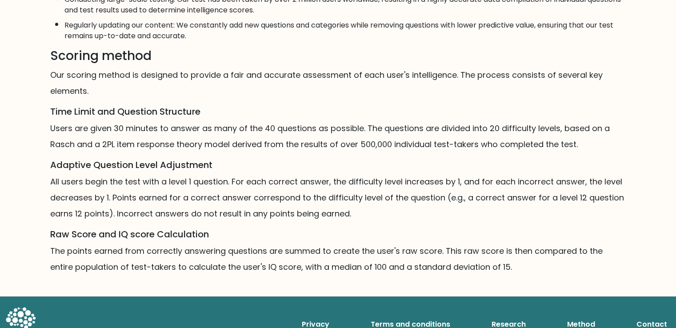
scroll to position [492, 0]
